Goal: Information Seeking & Learning: Check status

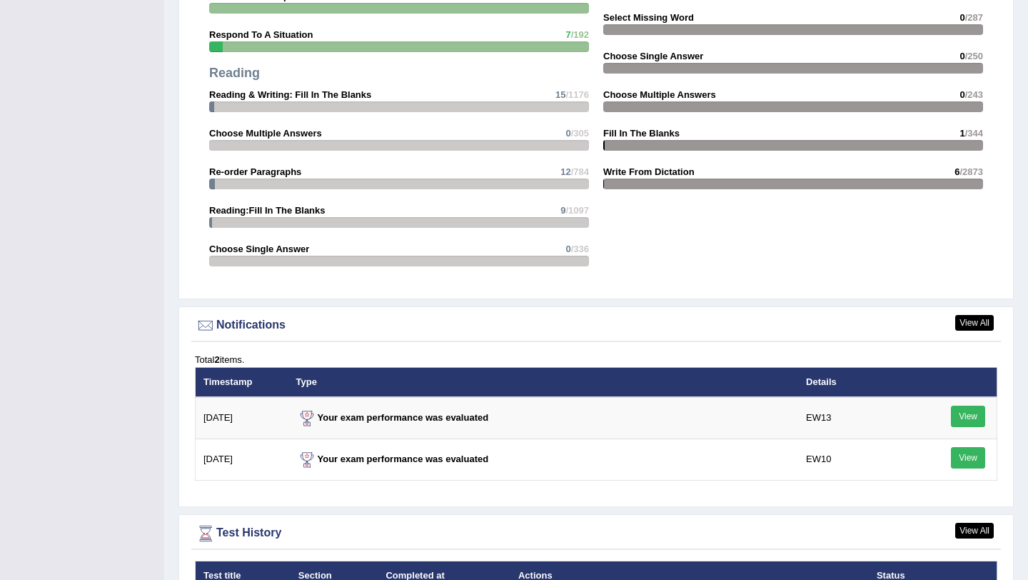
scroll to position [1840, 0]
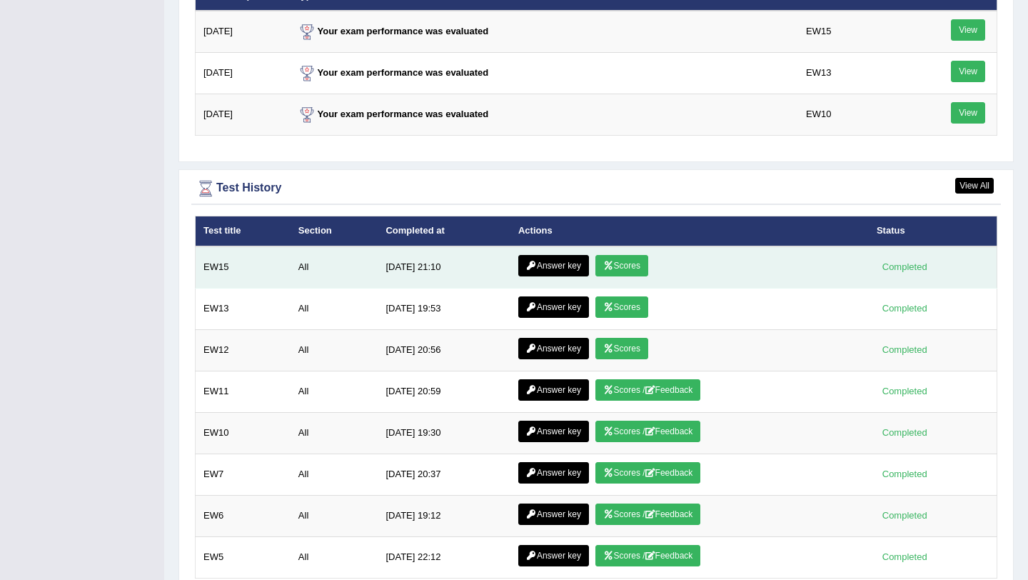
click at [621, 264] on link "Scores" at bounding box center [622, 265] width 53 height 21
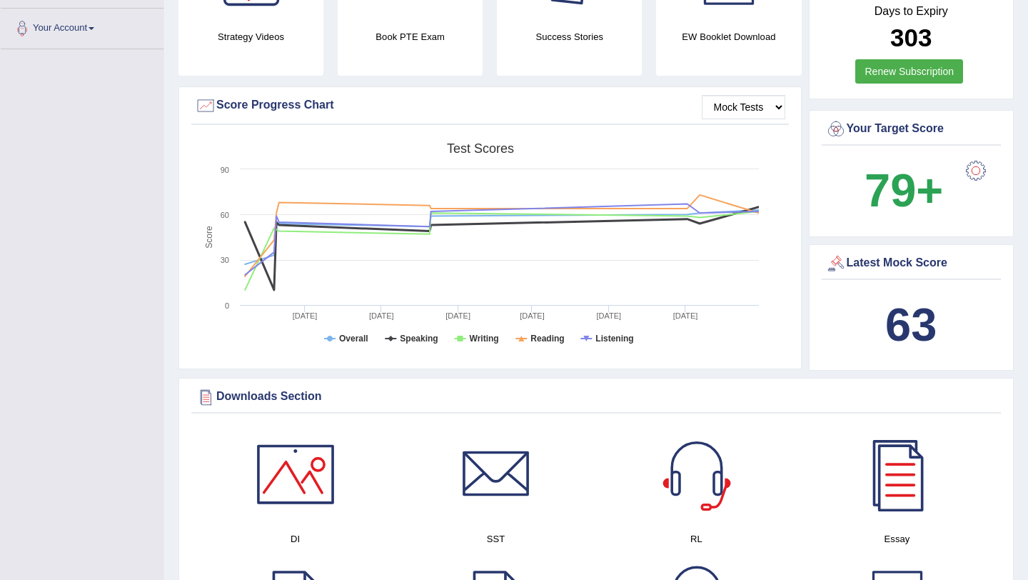
scroll to position [363, 0]
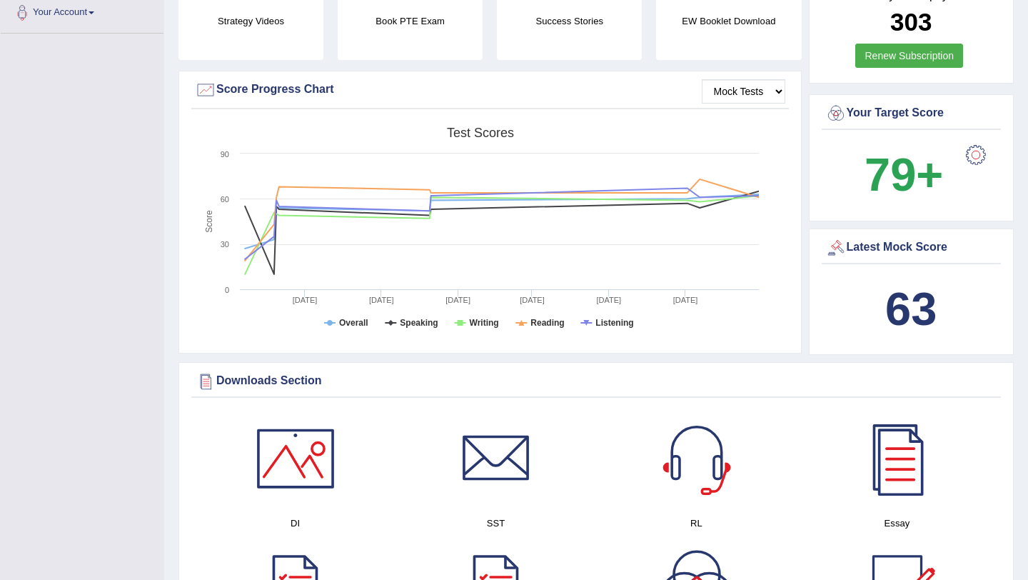
click at [981, 141] on div at bounding box center [976, 155] width 29 height 29
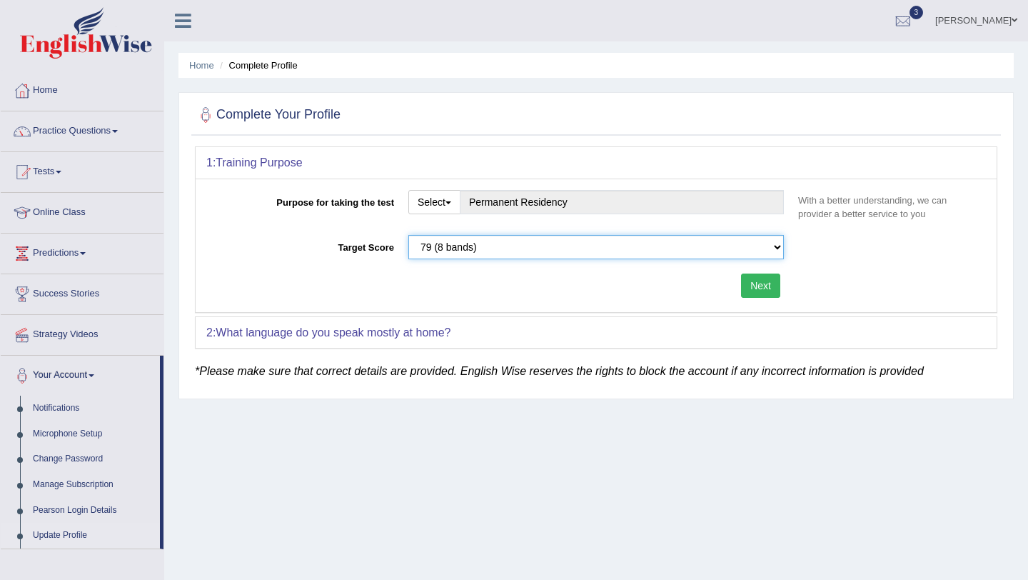
click at [773, 239] on select "Please select the correct value 50 (6 bands) 58 (6.5 bands) 65 (7 bands) 79 (8 …" at bounding box center [596, 247] width 376 height 24
select select "65"
click at [769, 293] on button "Next" at bounding box center [760, 286] width 39 height 24
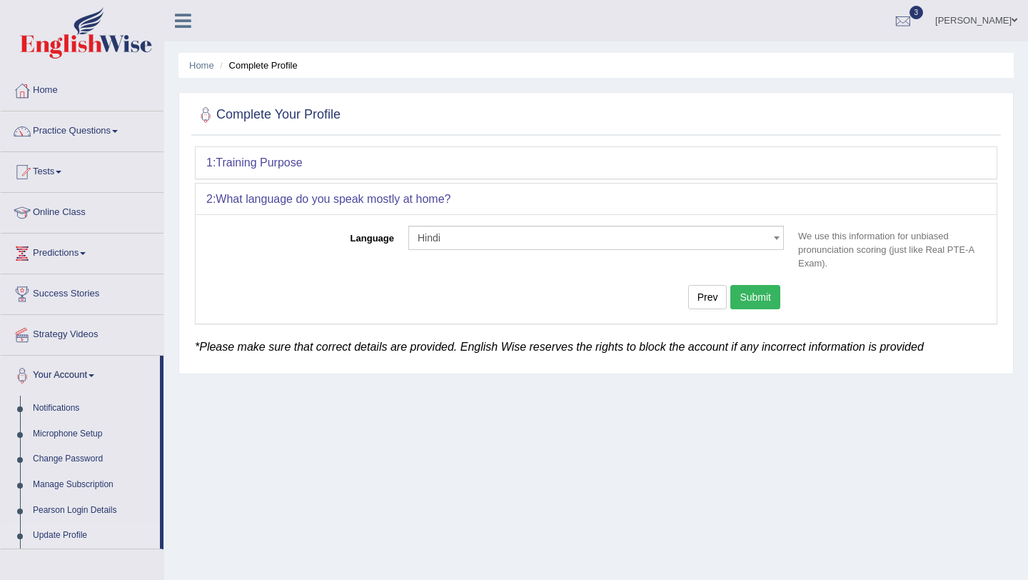
click at [736, 244] on span "Hindi" at bounding box center [592, 238] width 349 height 14
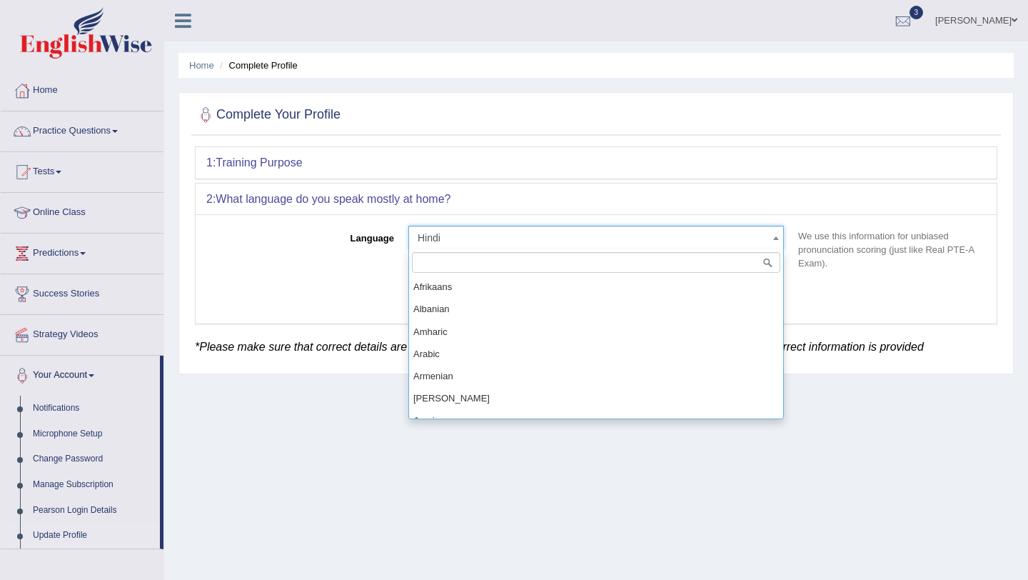
scroll to position [533, 0]
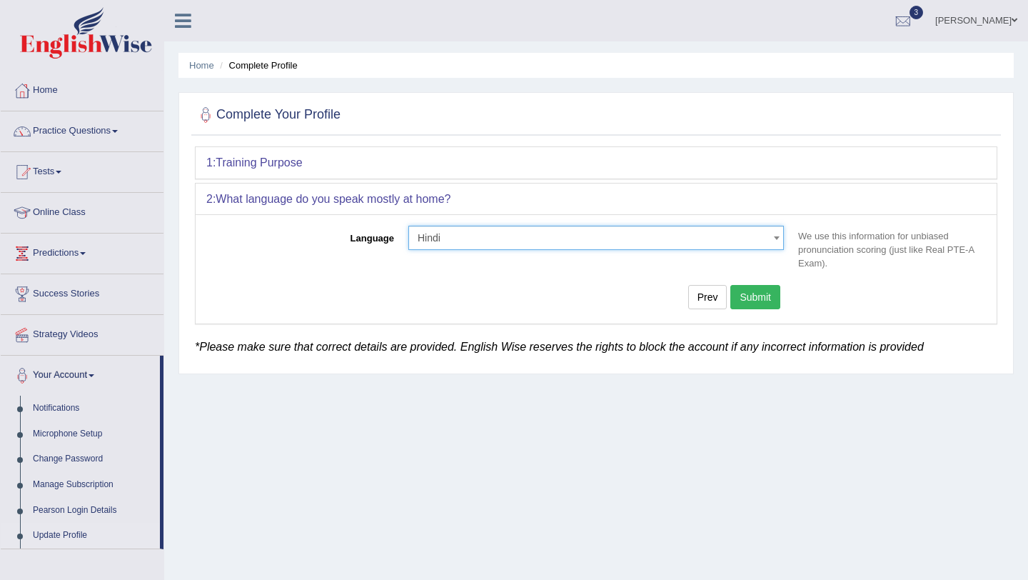
click at [736, 243] on span "Hindi" at bounding box center [592, 238] width 349 height 14
click at [756, 292] on button "Submit" at bounding box center [756, 297] width 50 height 24
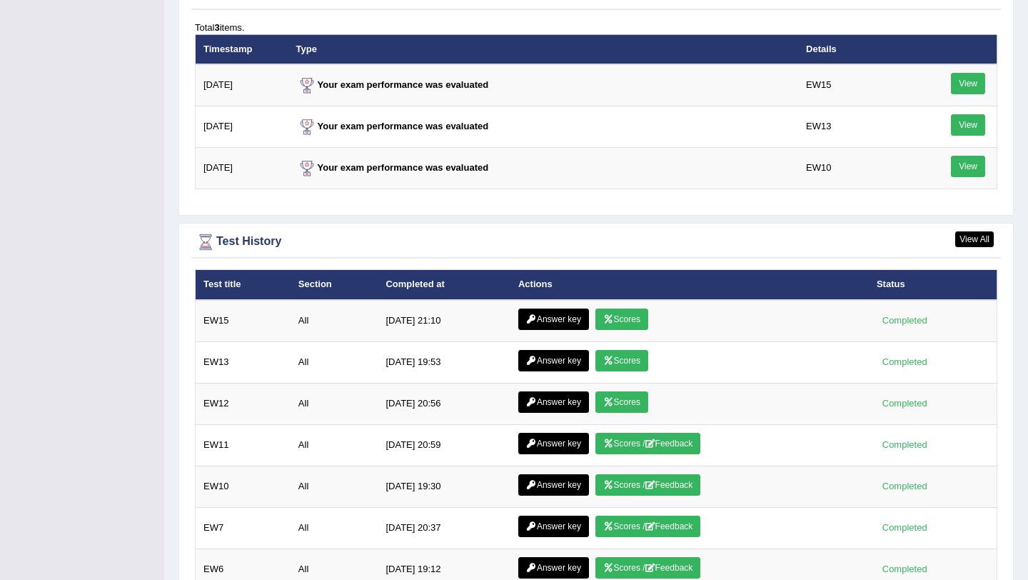
scroll to position [1816, 0]
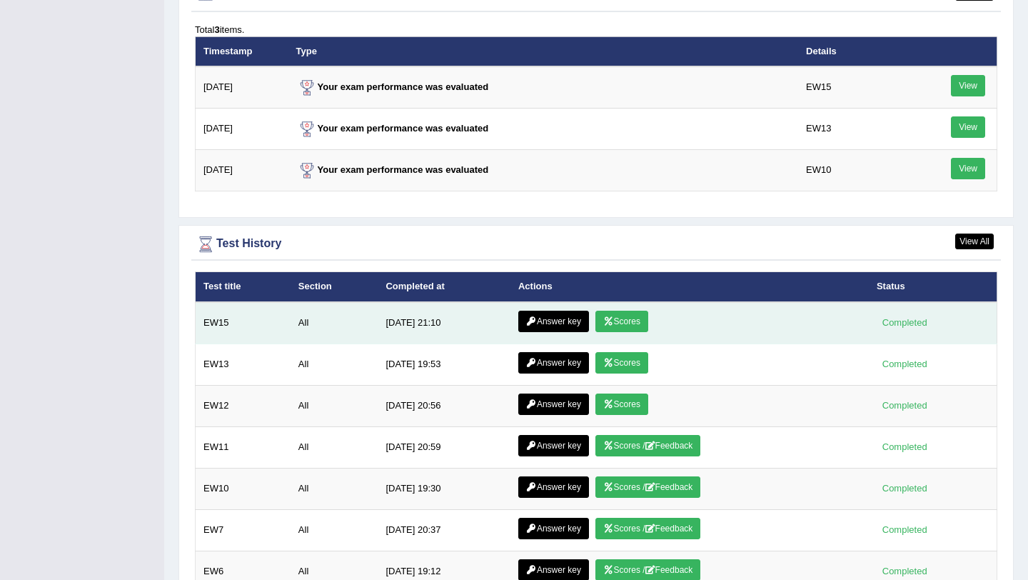
click at [553, 330] on link "Answer key" at bounding box center [553, 321] width 71 height 21
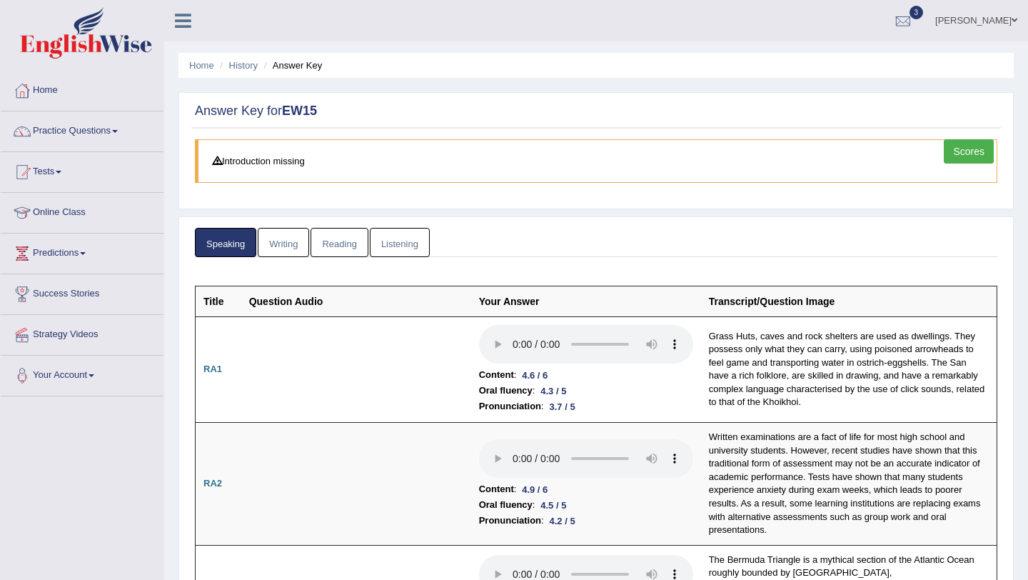
click at [284, 239] on link "Writing" at bounding box center [283, 242] width 51 height 29
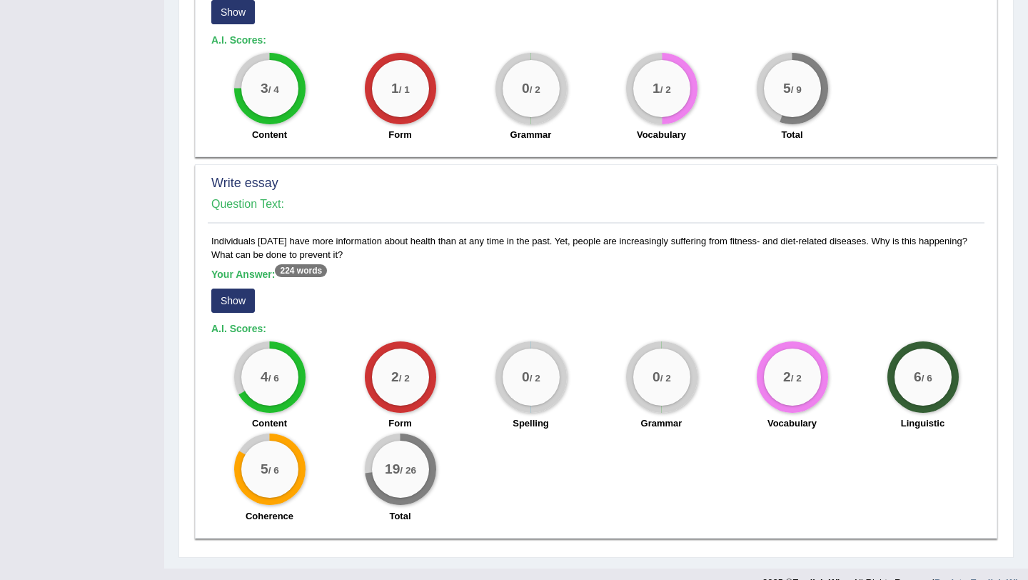
scroll to position [976, 0]
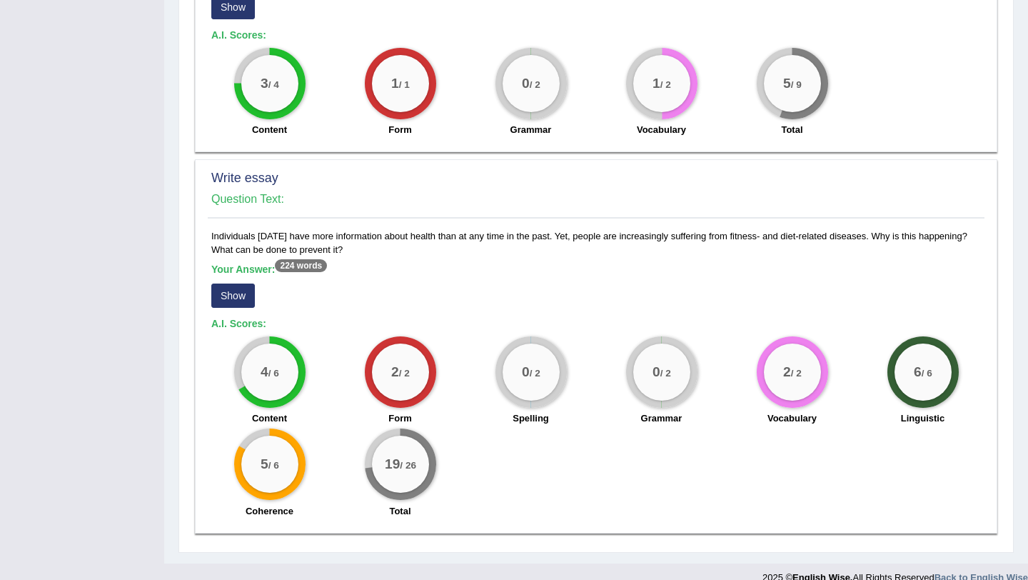
click at [219, 294] on button "Show" at bounding box center [233, 296] width 44 height 24
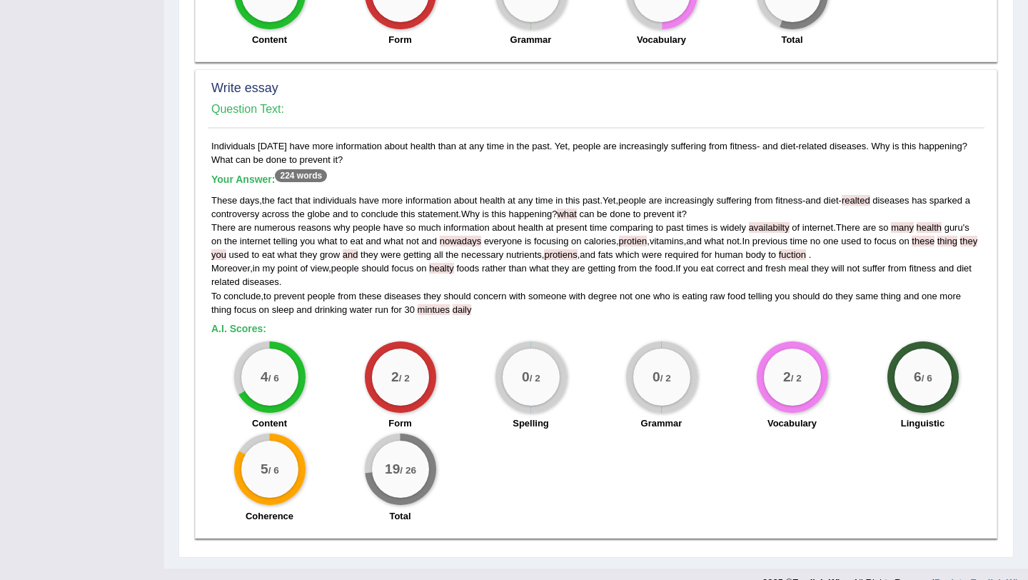
scroll to position [1063, 0]
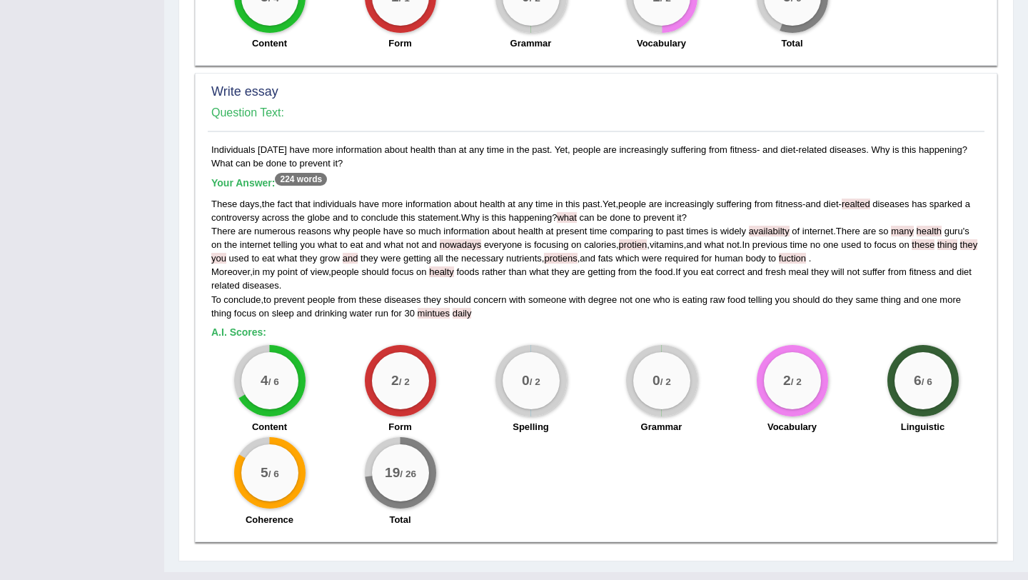
click at [576, 212] on span "what" at bounding box center [566, 217] width 19 height 11
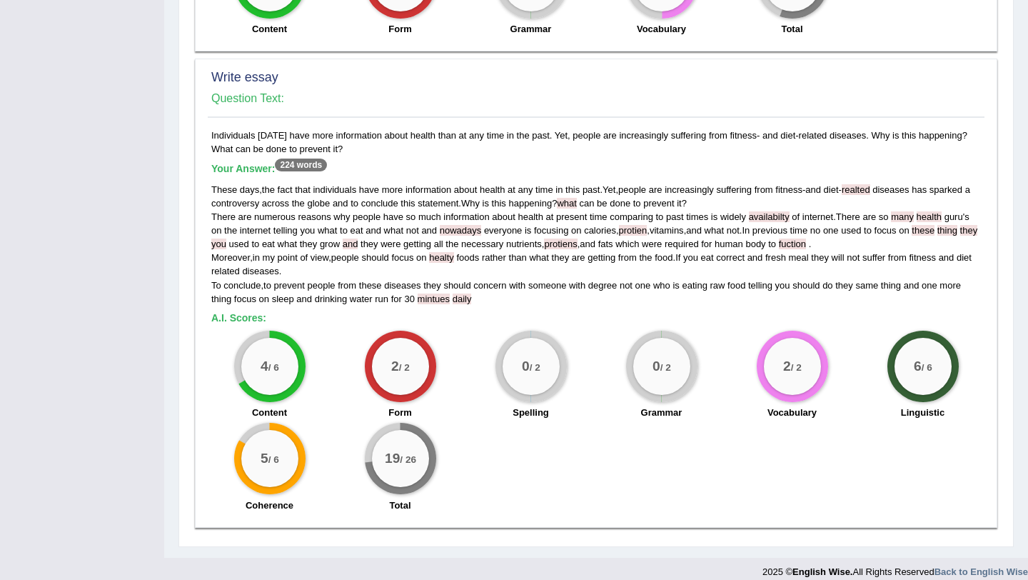
click at [596, 237] on div "These days , the fact that individuals have more information about health at an…" at bounding box center [596, 244] width 770 height 123
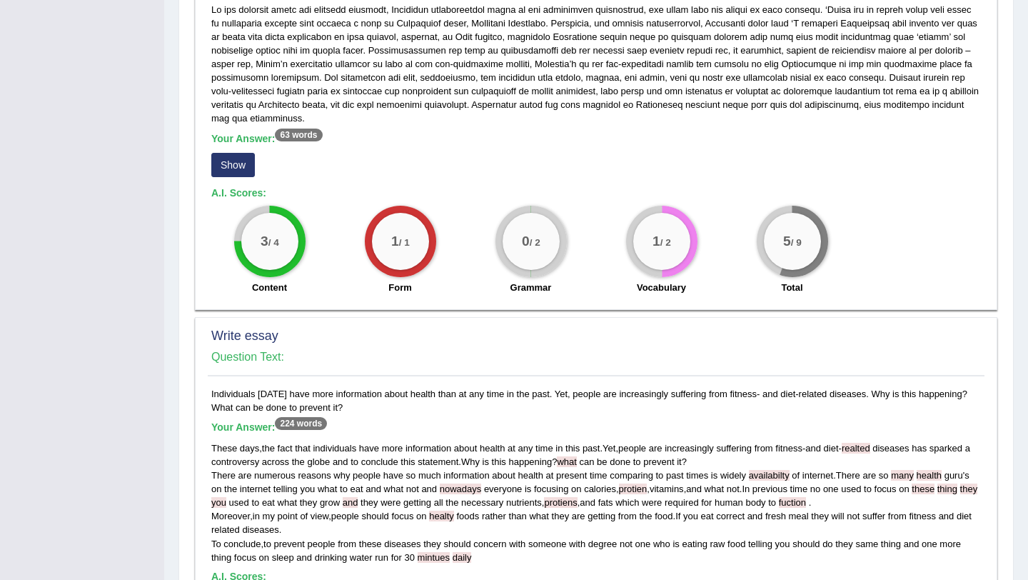
scroll to position [816, 0]
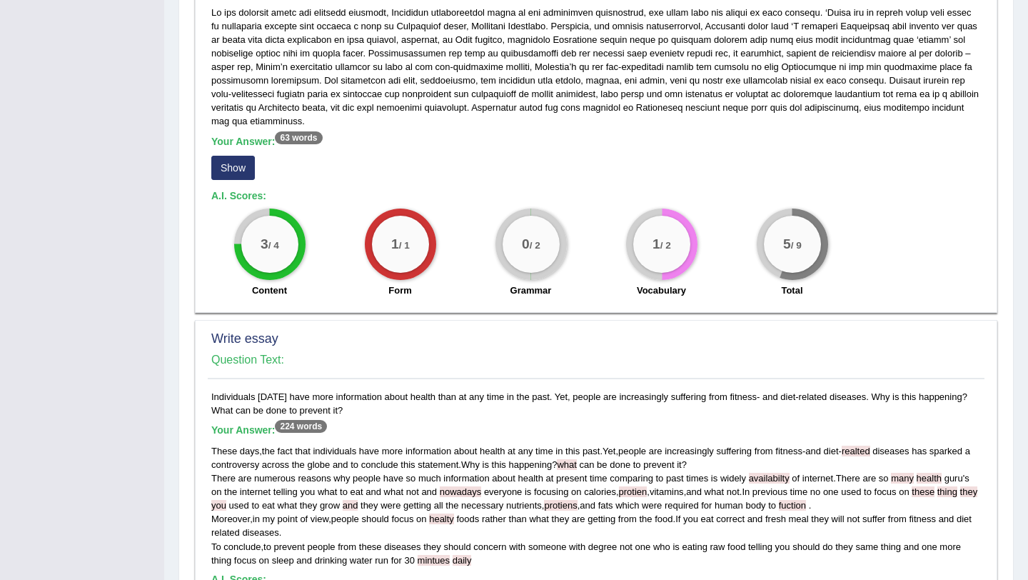
click at [247, 156] on button "Show" at bounding box center [233, 168] width 44 height 24
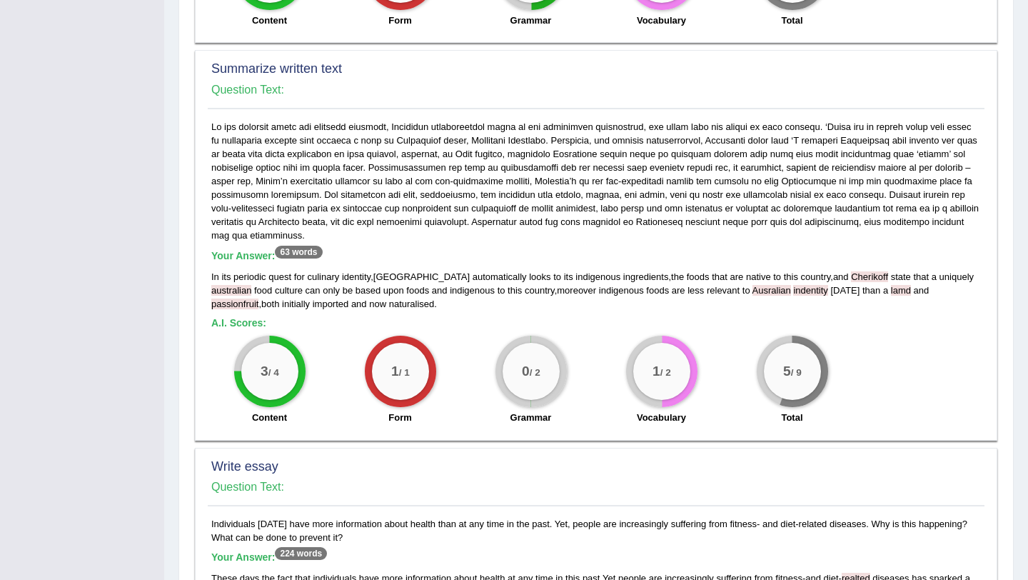
scroll to position [694, 0]
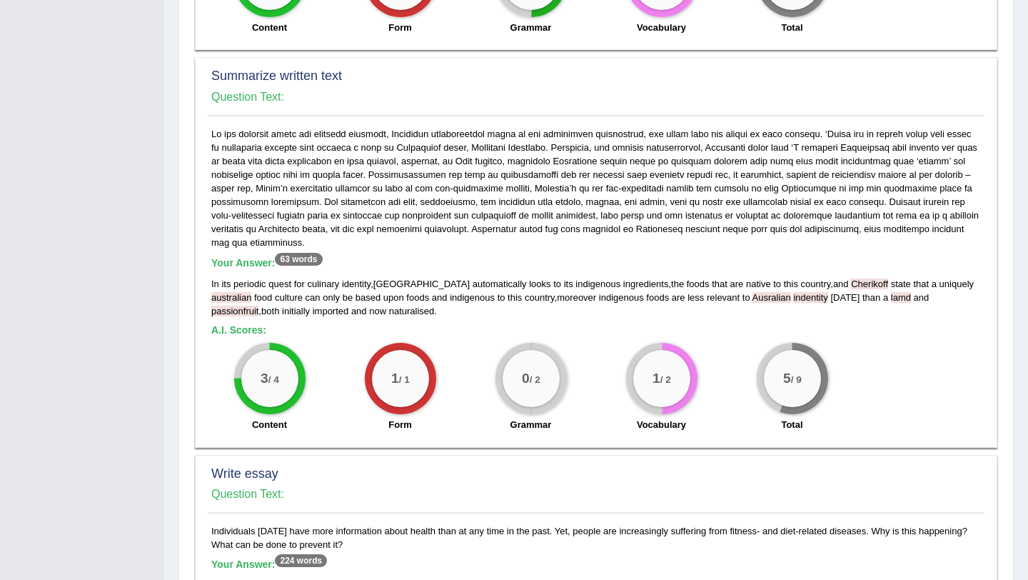
click at [891, 292] on span "lamd" at bounding box center [901, 297] width 20 height 11
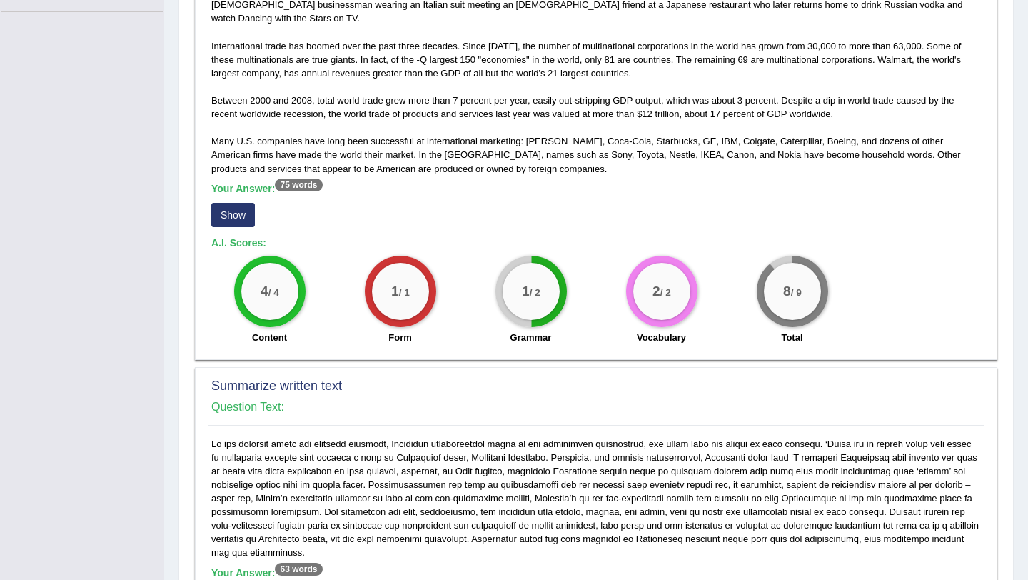
scroll to position [366, 0]
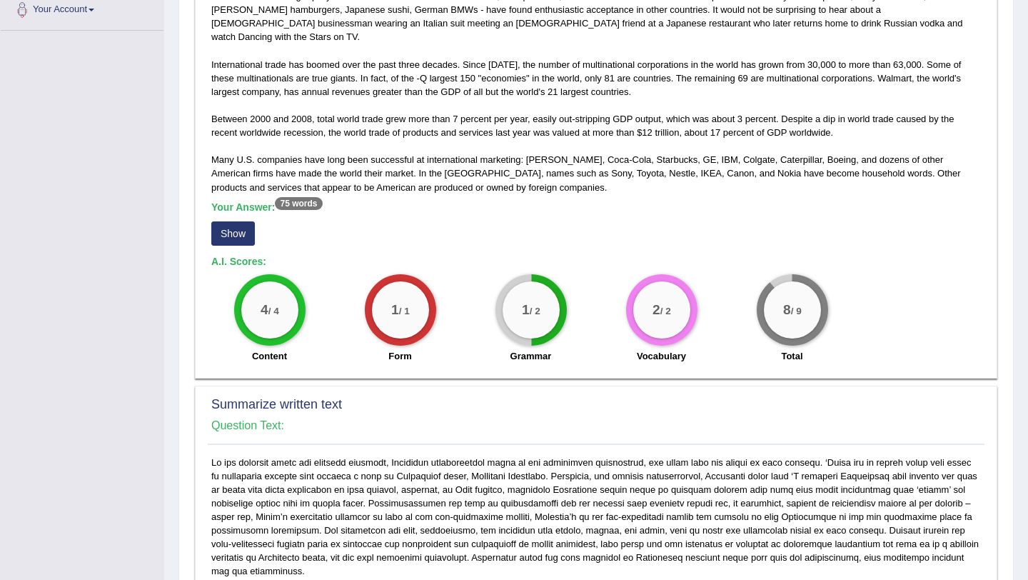
click at [252, 221] on button "Show" at bounding box center [233, 233] width 44 height 24
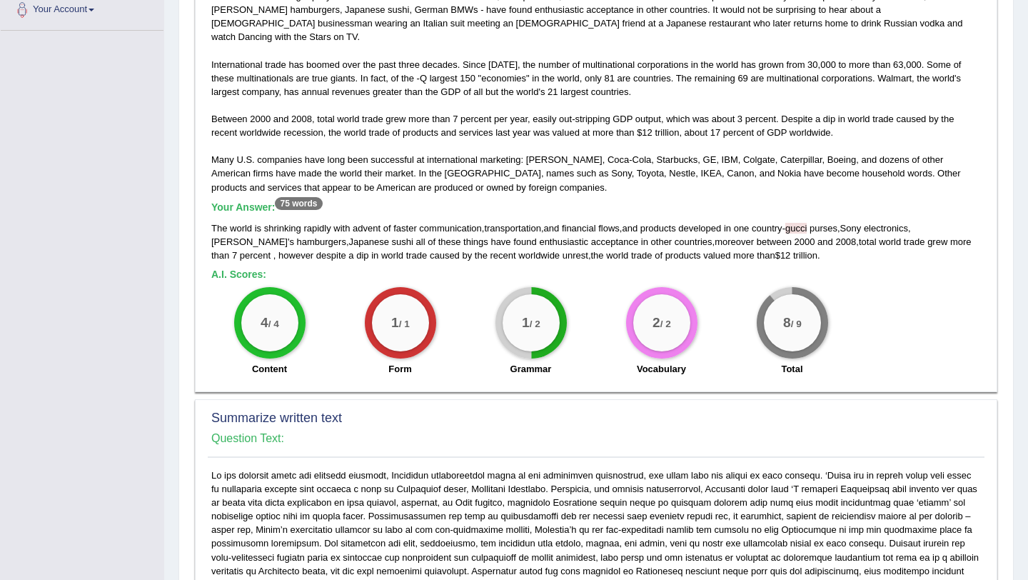
click at [807, 223] on span "gucci" at bounding box center [796, 228] width 21 height 11
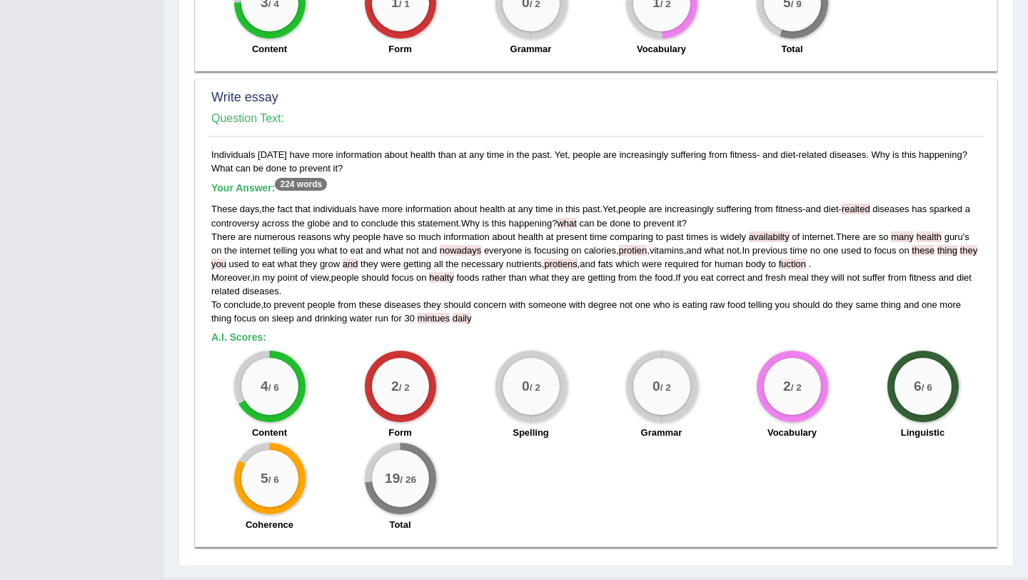
scroll to position [1103, 0]
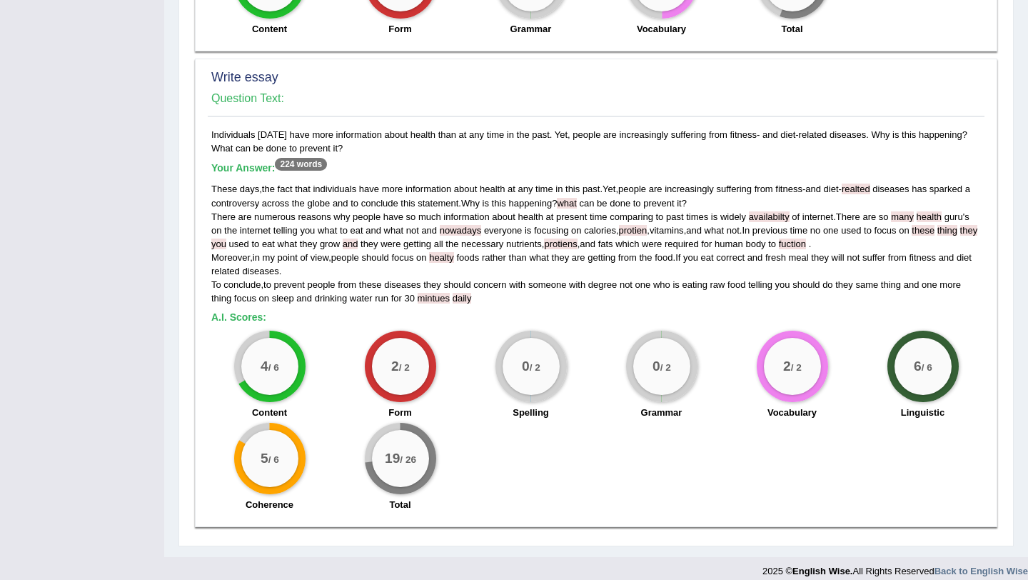
click at [459, 224] on div "These days , the fact that individuals have more information about health at an…" at bounding box center [596, 243] width 770 height 123
click at [454, 252] on span "healty" at bounding box center [441, 257] width 25 height 11
click at [464, 293] on span "daily" at bounding box center [462, 298] width 19 height 11
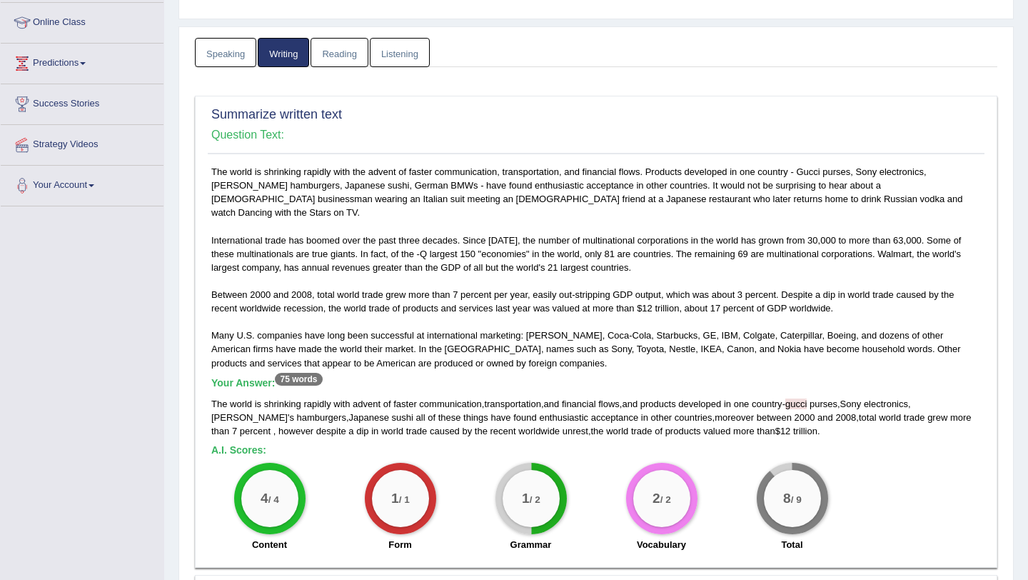
scroll to position [0, 0]
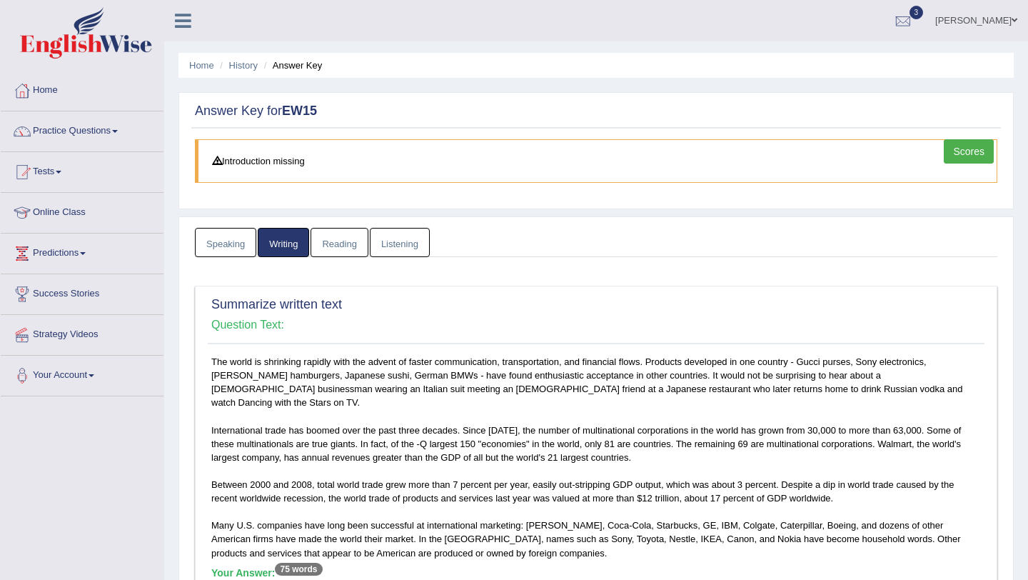
click at [349, 234] on link "Reading" at bounding box center [339, 242] width 57 height 29
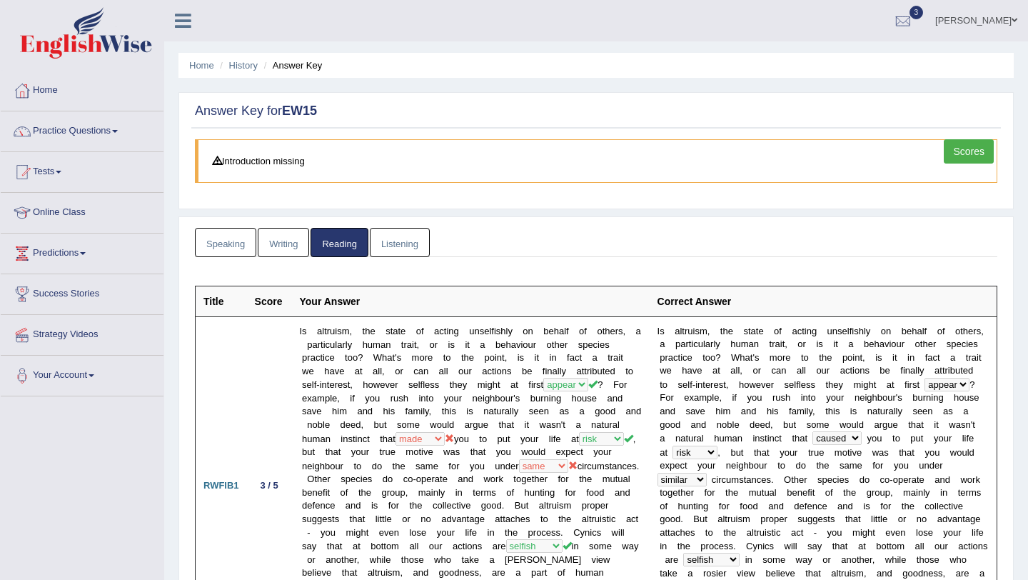
click at [423, 238] on link "Listening" at bounding box center [400, 242] width 60 height 29
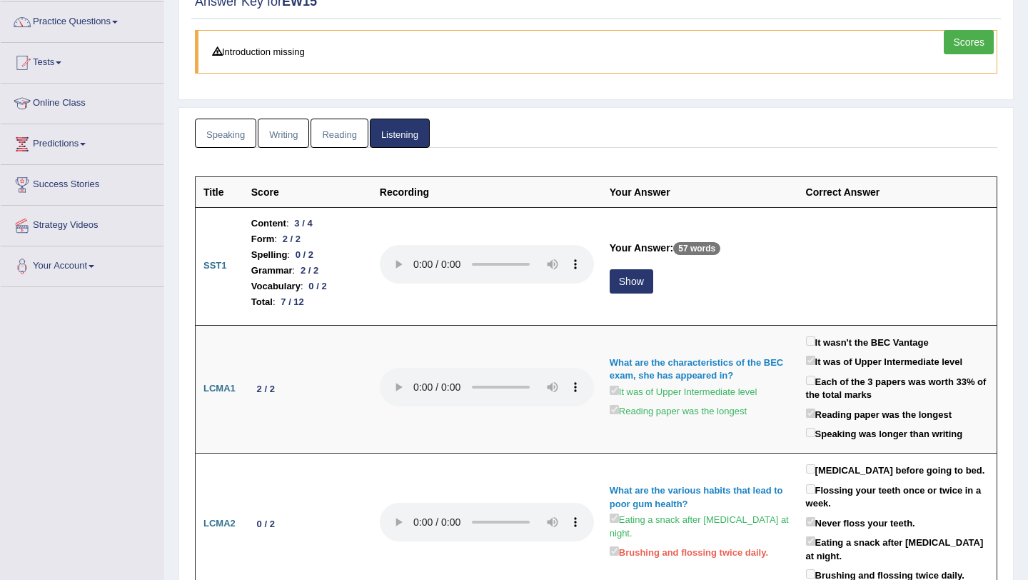
scroll to position [111, 0]
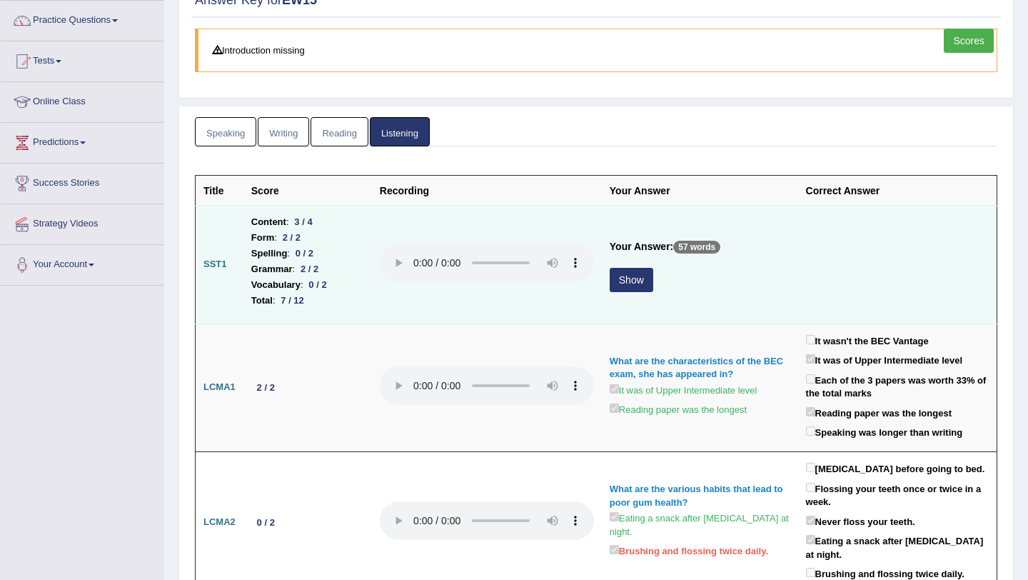
click at [642, 279] on button "Show" at bounding box center [632, 280] width 44 height 24
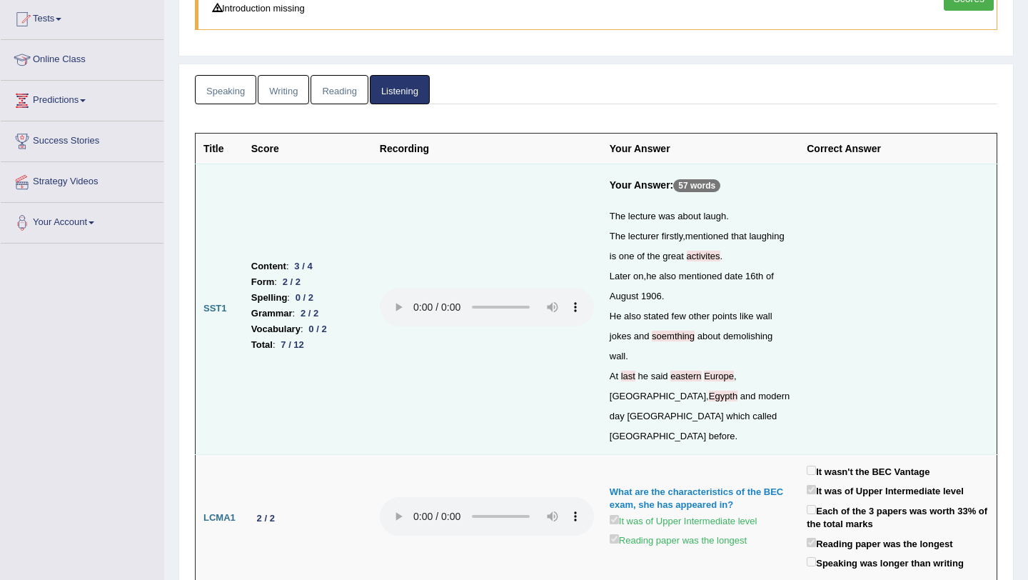
scroll to position [0, 0]
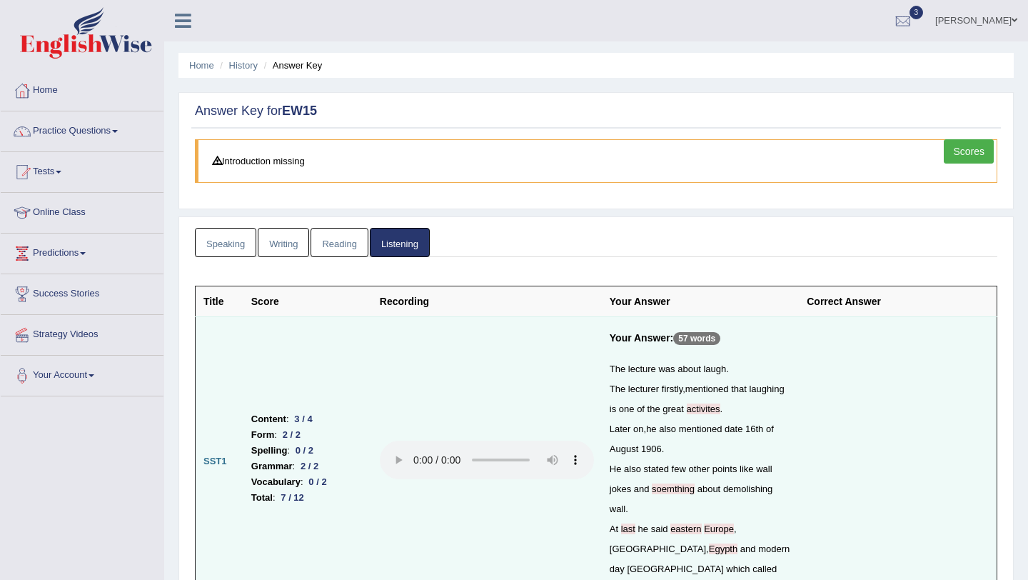
click at [242, 246] on link "Speaking" at bounding box center [225, 242] width 61 height 29
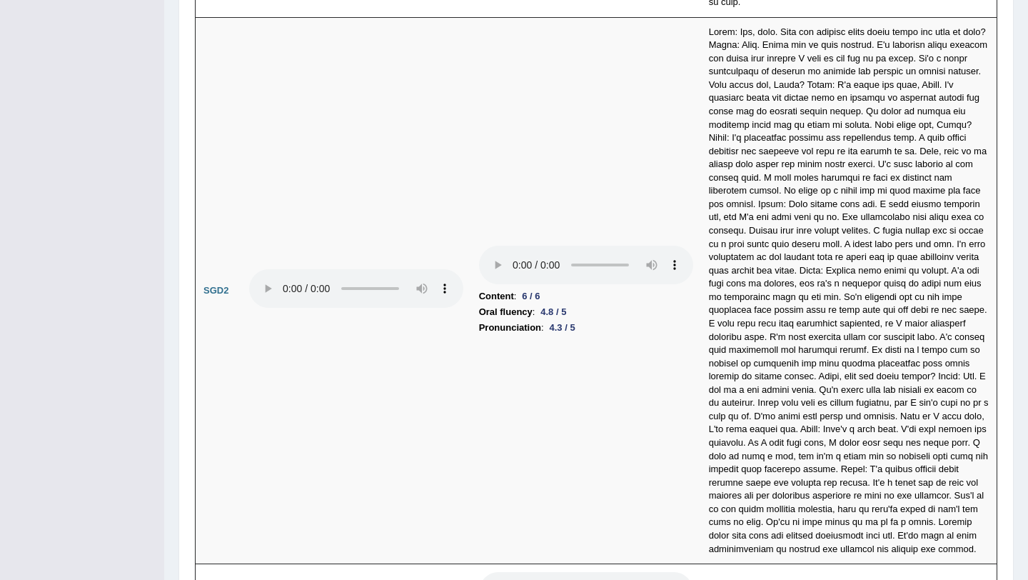
scroll to position [4382, 0]
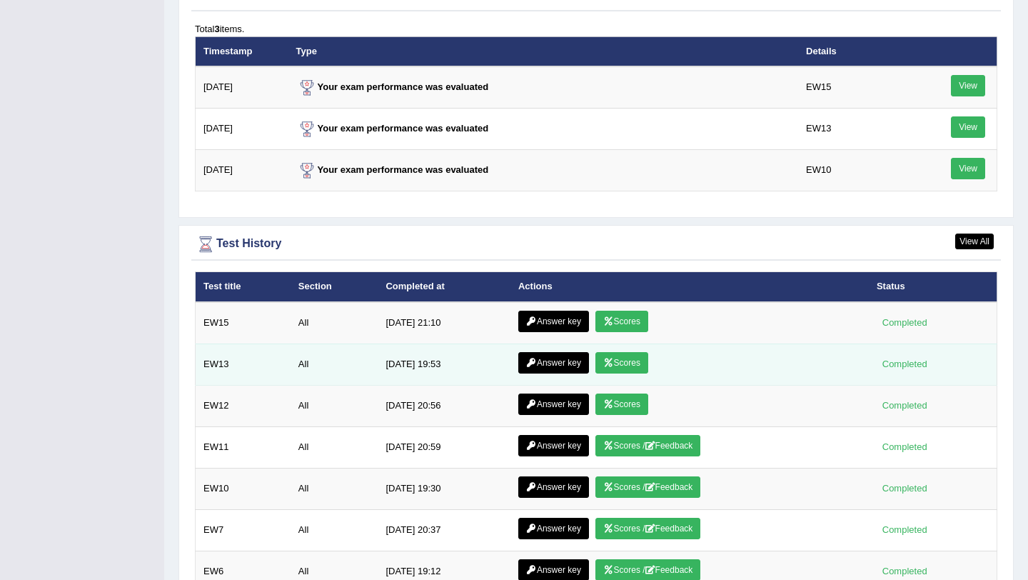
click at [621, 366] on link "Scores" at bounding box center [622, 362] width 53 height 21
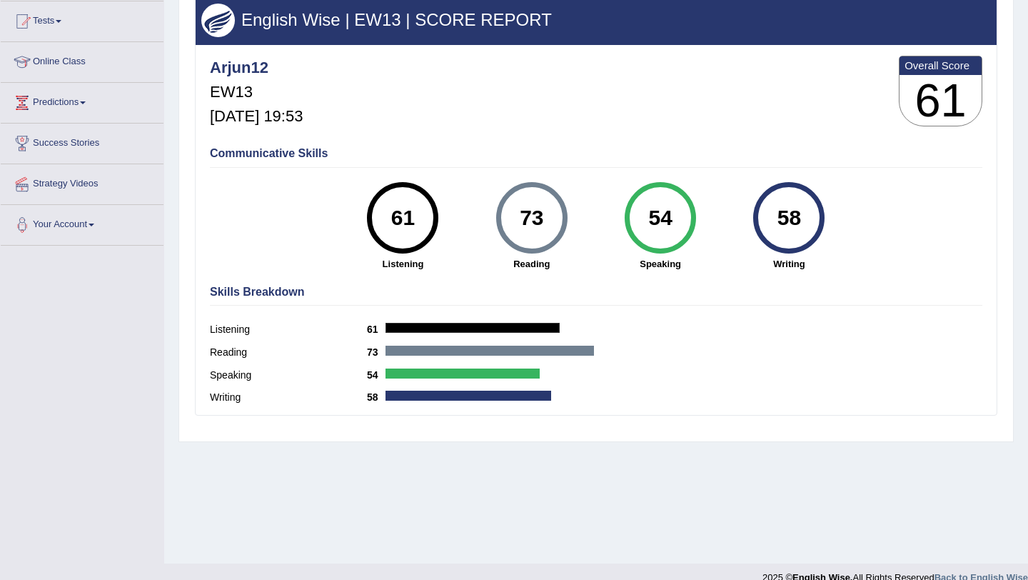
scroll to position [170, 0]
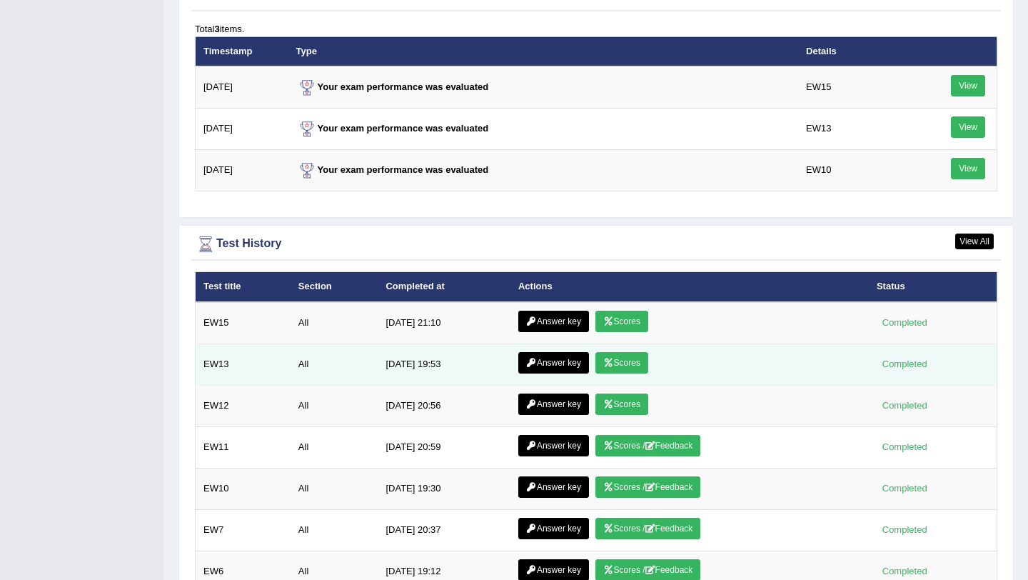
click at [538, 370] on link "Answer key" at bounding box center [553, 362] width 71 height 21
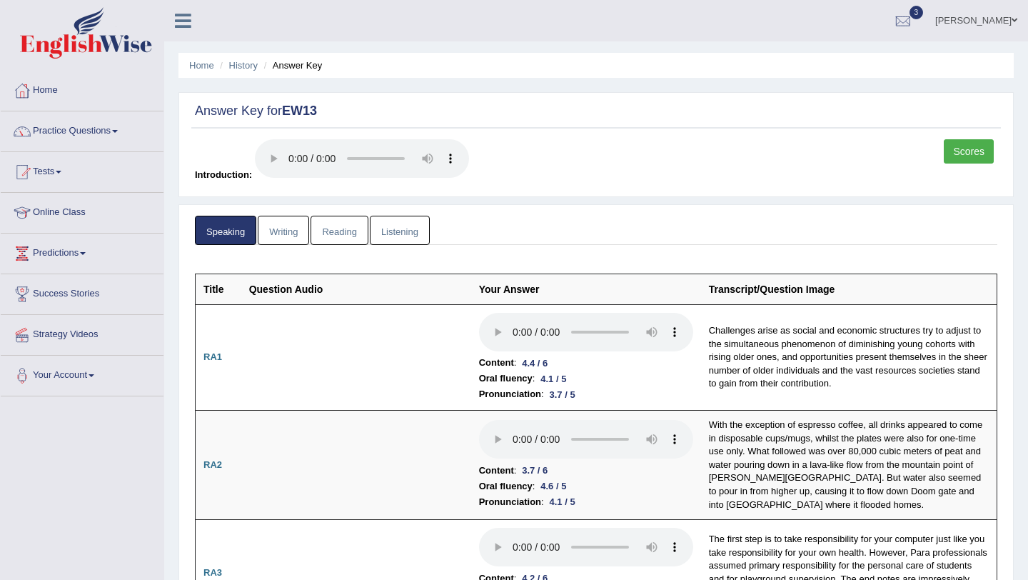
click at [334, 240] on link "Reading" at bounding box center [339, 230] width 57 height 29
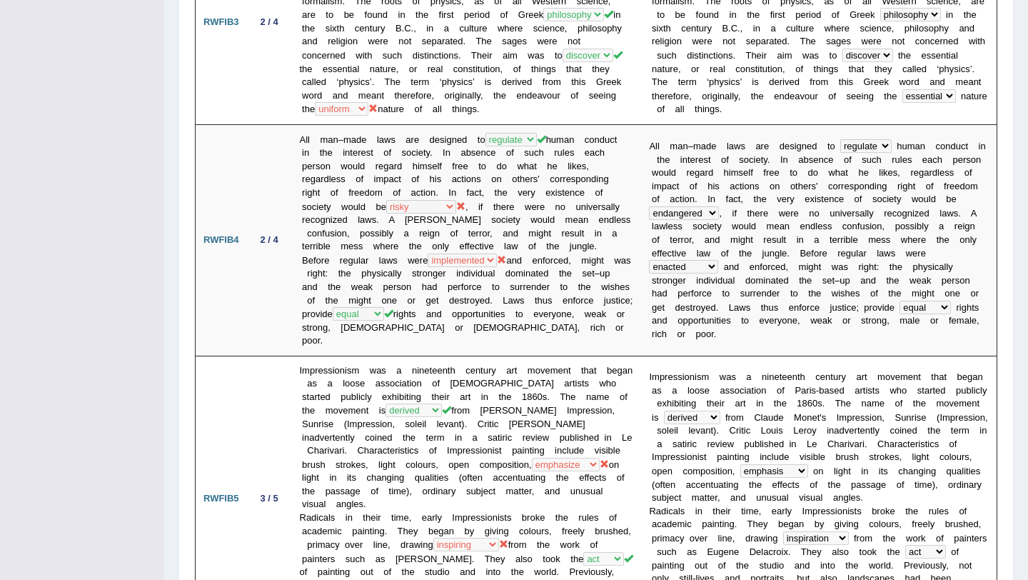
scroll to position [756, 0]
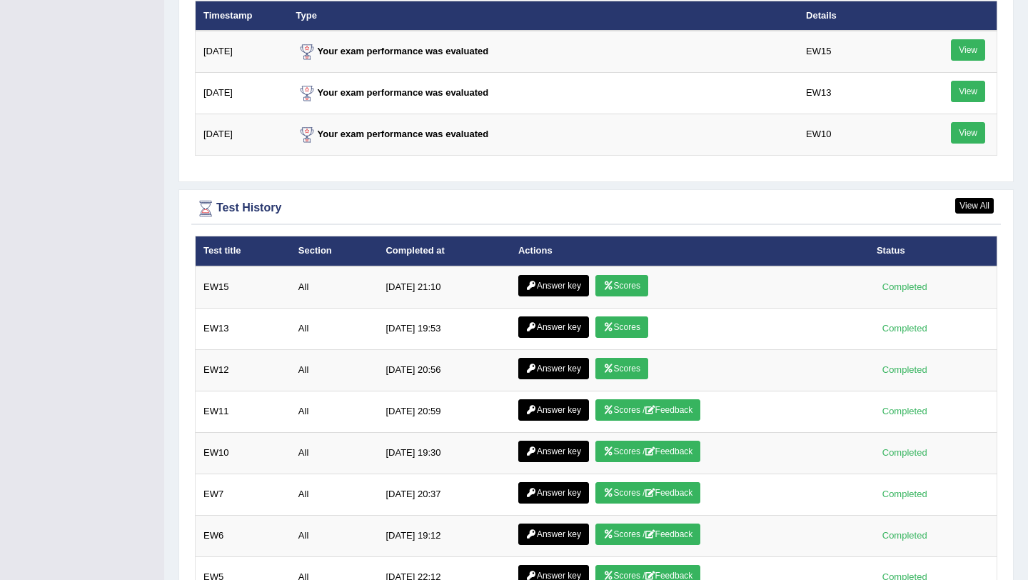
scroll to position [1806, 0]
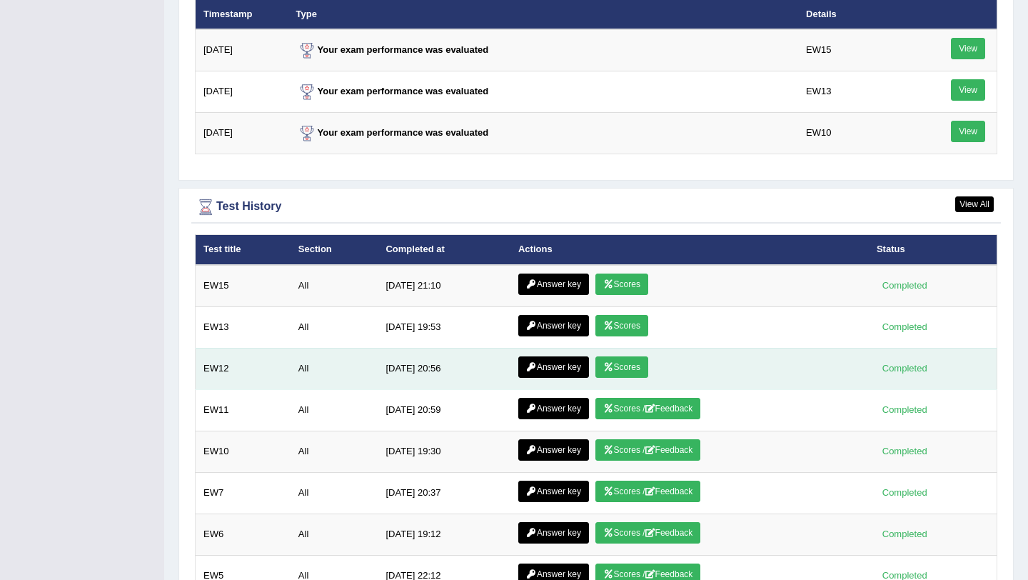
click at [556, 368] on link "Answer key" at bounding box center [553, 366] width 71 height 21
click at [611, 379] on td "Answer key Scores" at bounding box center [690, 368] width 358 height 41
click at [614, 371] on link "Scores" at bounding box center [622, 366] width 53 height 21
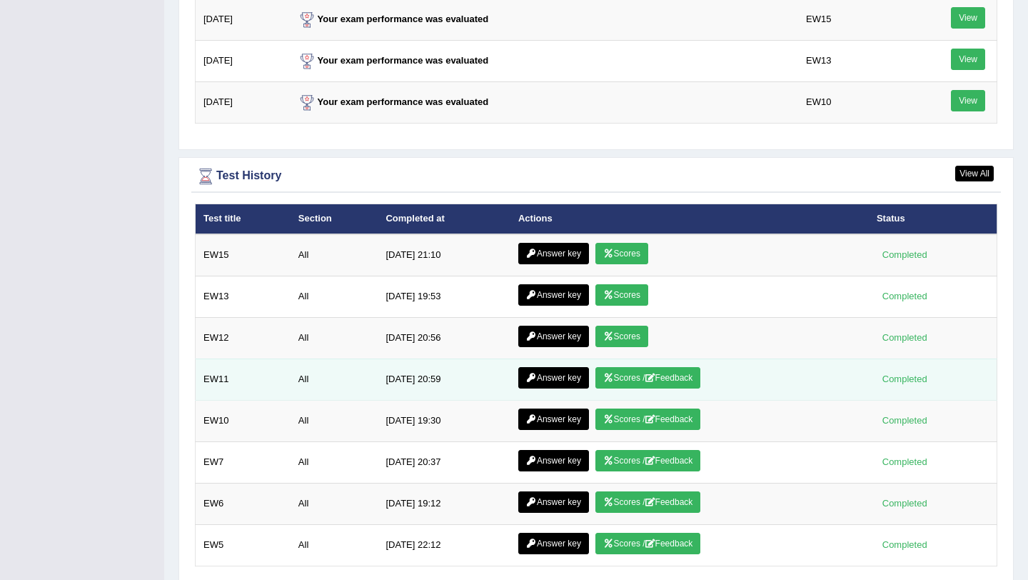
scroll to position [1837, 0]
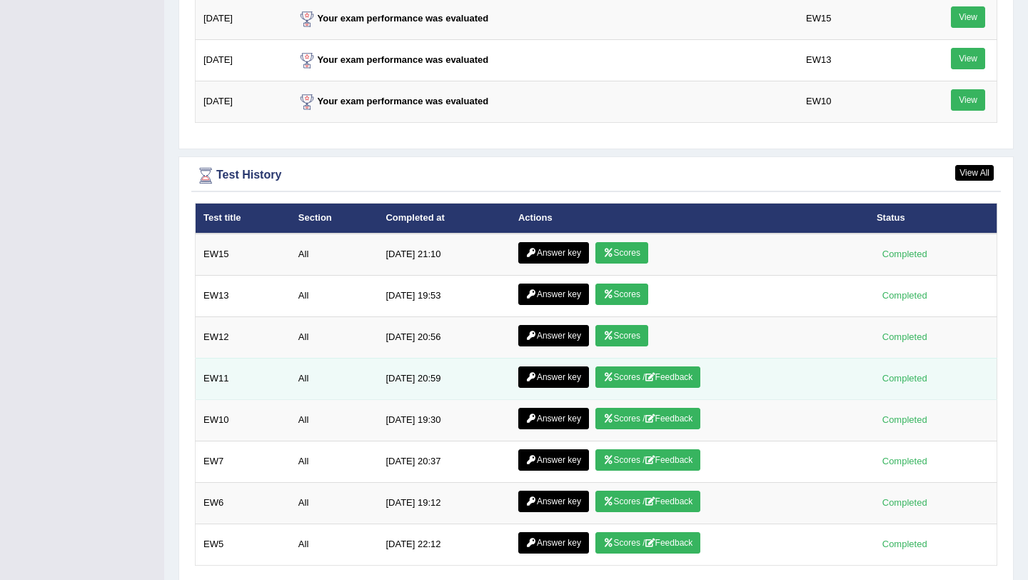
click at [615, 379] on link "Scores / Feedback" at bounding box center [649, 376] width 106 height 21
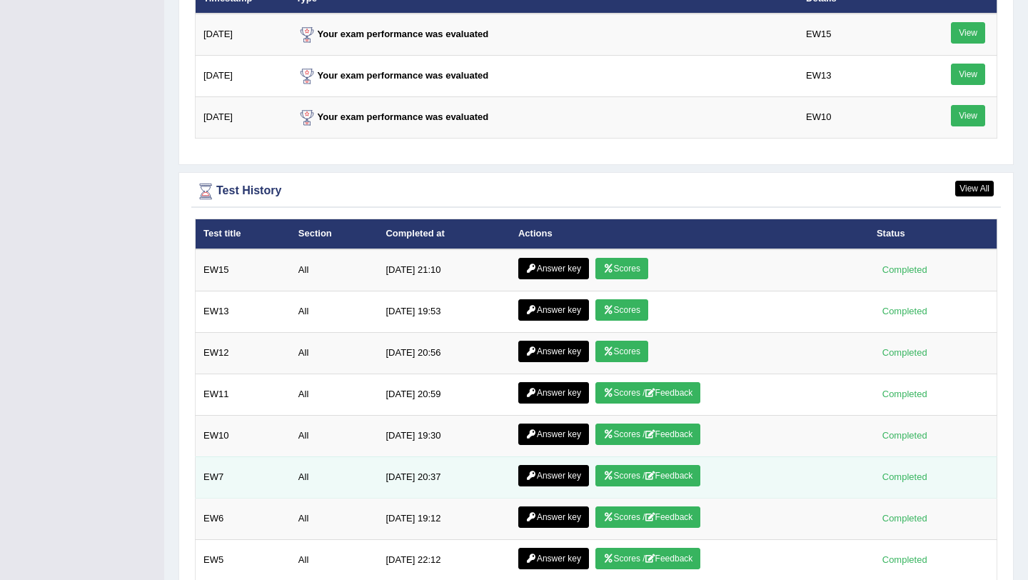
click at [637, 475] on link "Scores / Feedback" at bounding box center [649, 475] width 106 height 21
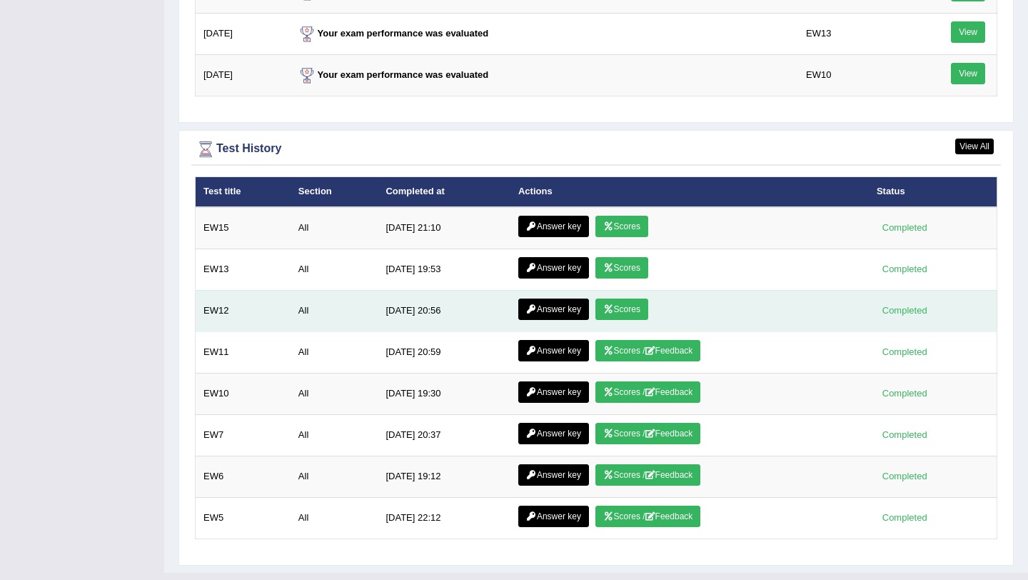
scroll to position [1894, 0]
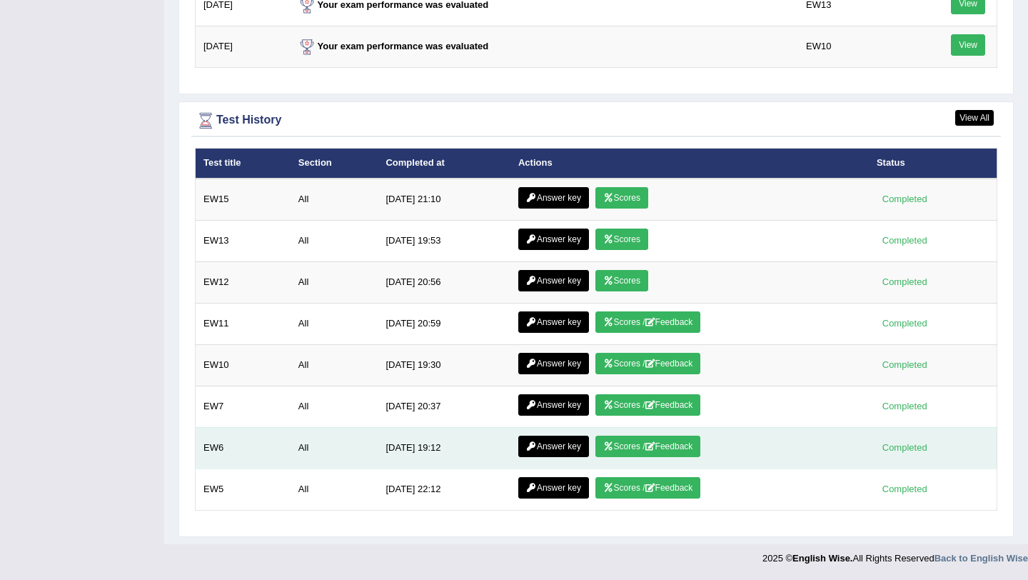
click at [659, 456] on link "Scores / Feedback" at bounding box center [649, 446] width 106 height 21
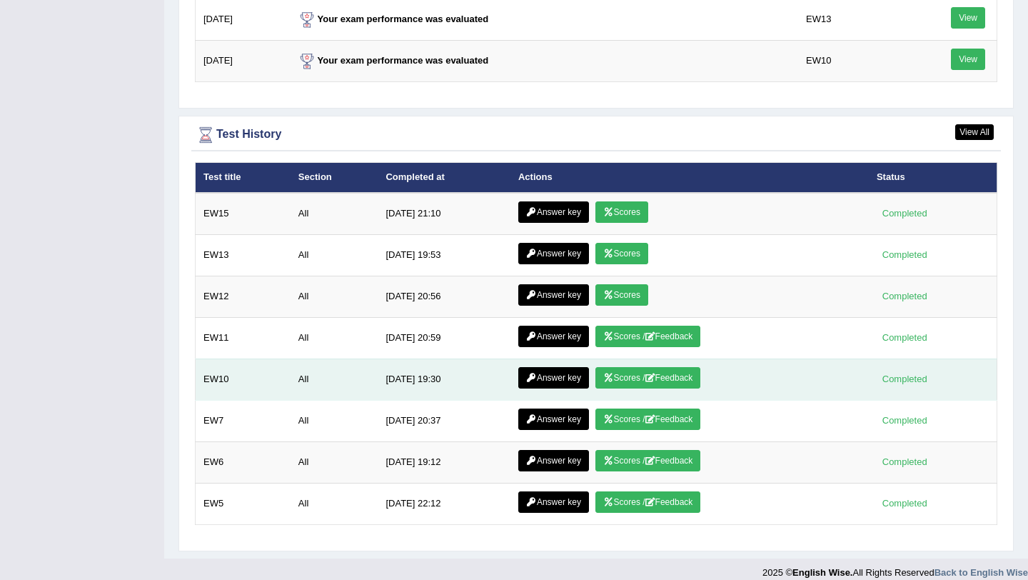
scroll to position [1894, 0]
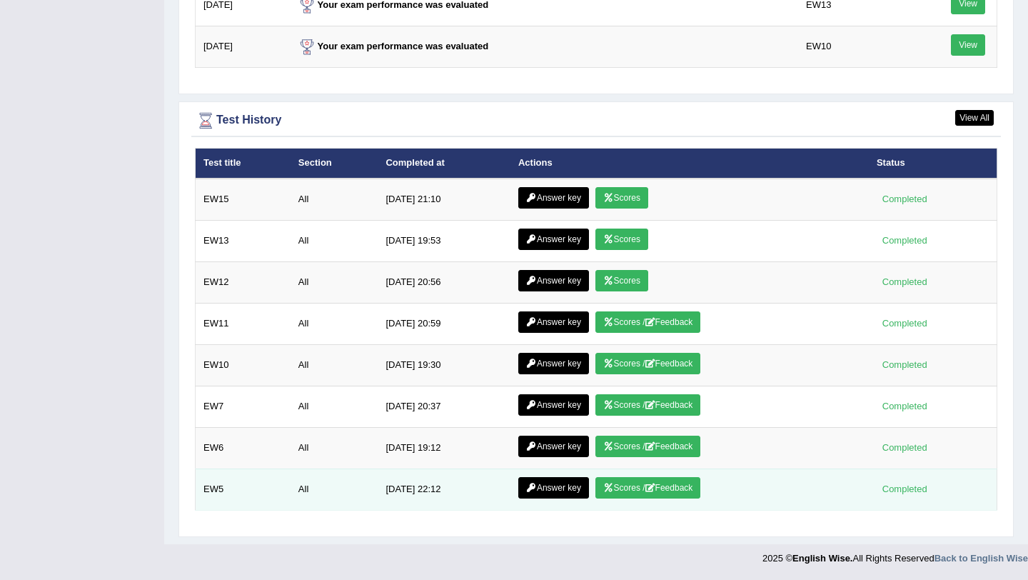
click at [660, 493] on link "Scores / Feedback" at bounding box center [649, 487] width 106 height 21
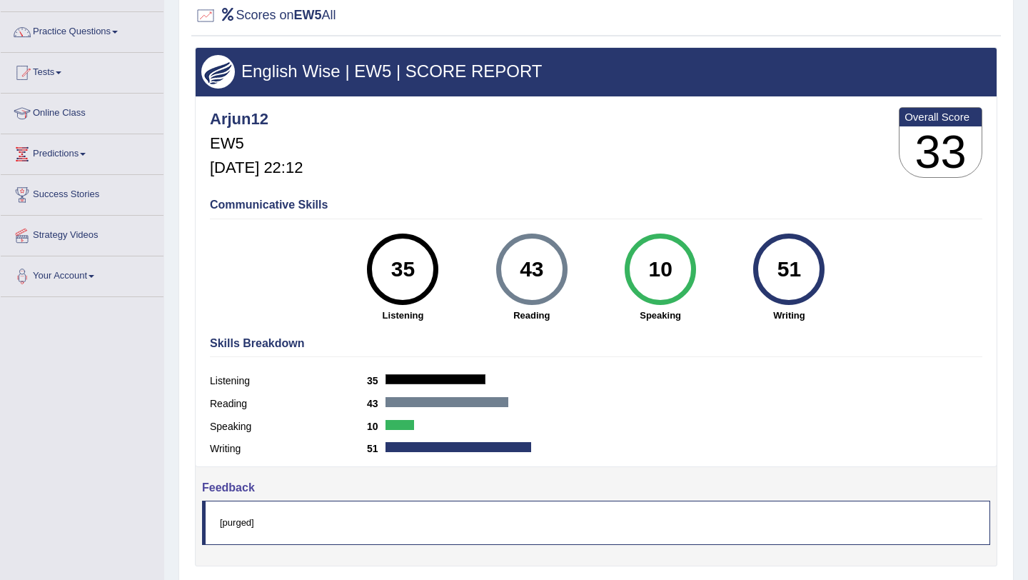
scroll to position [170, 0]
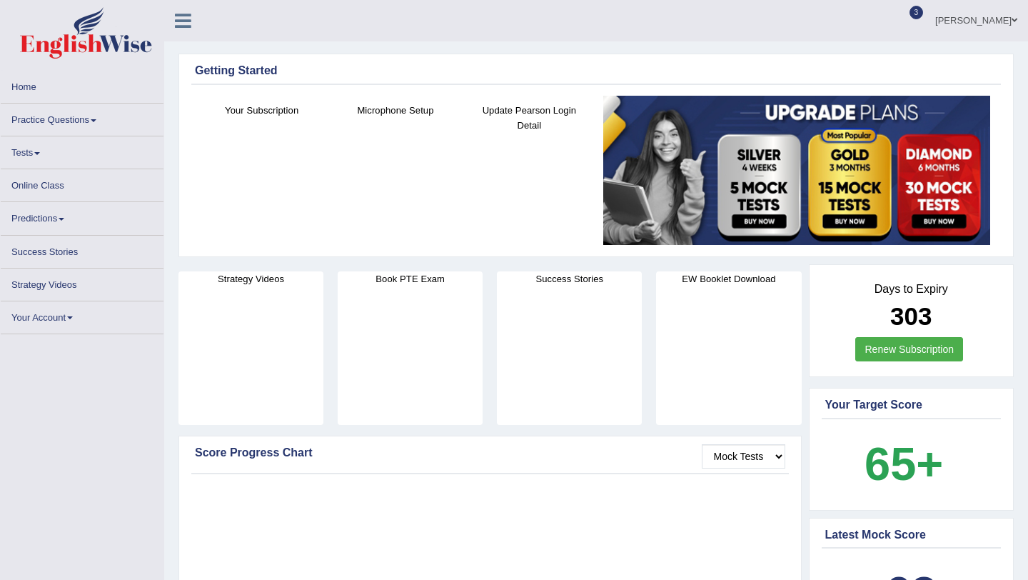
scroll to position [1878, 0]
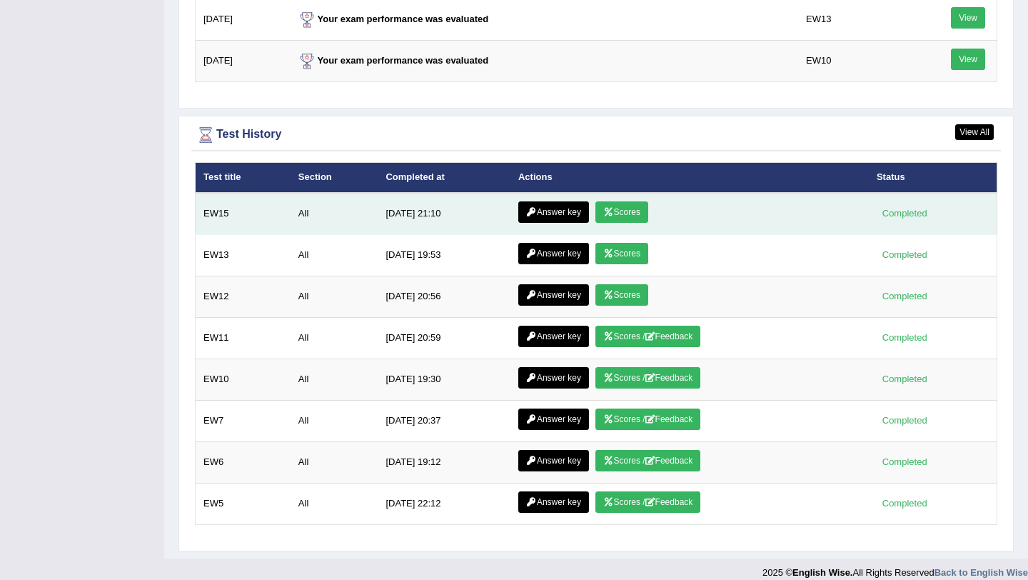
click at [610, 216] on icon at bounding box center [608, 212] width 11 height 9
